Goal: Find specific page/section: Find specific page/section

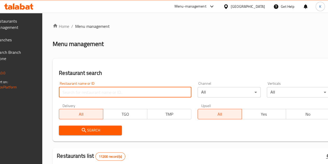
drag, startPoint x: 0, startPoint y: 0, endPoint x: 77, endPoint y: 88, distance: 117.3
click at [77, 88] on input "search" at bounding box center [125, 92] width 133 height 10
paste input "[PERSON_NAME]"
type input "[PERSON_NAME]"
click button "Search" at bounding box center [90, 130] width 63 height 10
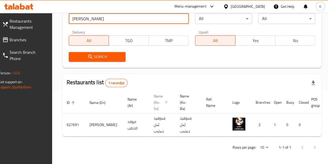
scroll to position [0, 51]
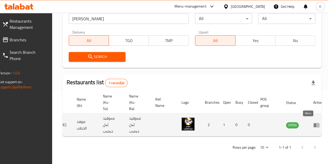
click at [314, 125] on icon "enhanced table" at bounding box center [317, 125] width 6 height 4
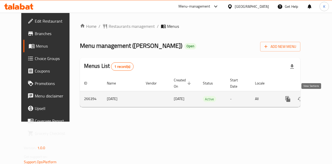
click at [322, 100] on icon "enhanced table" at bounding box center [325, 99] width 6 height 6
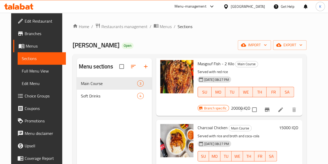
scroll to position [73, 0]
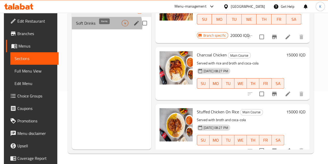
click at [122, 26] on div "4" at bounding box center [125, 23] width 6 height 6
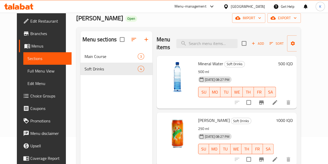
scroll to position [26, 0]
